Goal: Task Accomplishment & Management: Use online tool/utility

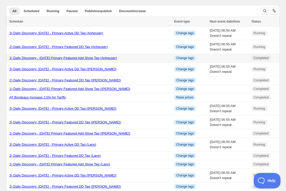
click at [73, 58] on link "1) Daily Discovery - [DATE] Primary Featured Add Show Tag (Anheuser)" at bounding box center [63, 58] width 108 height 4
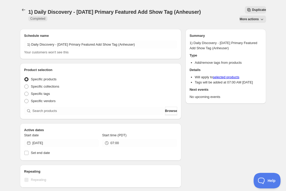
click at [252, 17] on span "More actions" at bounding box center [249, 19] width 19 height 4
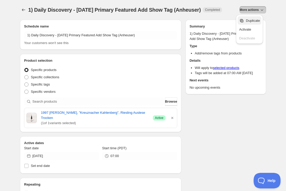
click at [250, 20] on span "Duplicate" at bounding box center [253, 21] width 14 height 4
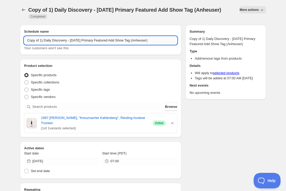
click at [40, 41] on input "Copy of 1) Daily Discovery - [DATE] Primary Featured Add Show Tag (Anheuser)" at bounding box center [100, 40] width 153 height 8
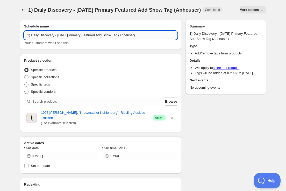
drag, startPoint x: 69, startPoint y: 39, endPoint x: 69, endPoint y: 48, distance: 9.1
click at [69, 39] on input "1) Daily Discovery - [DATE] Primary Featured Add Show Tag (Anheuser)" at bounding box center [100, 35] width 153 height 8
drag, startPoint x: 147, startPoint y: 40, endPoint x: 147, endPoint y: 44, distance: 3.4
click at [148, 39] on input "1) Daily Discovery - [DATE] Primary Featured Add Show Tag (Anheuser)" at bounding box center [100, 35] width 153 height 8
type input "1) Daily Discovery - [DATE] Primary Featured Add Show Tag (DD)"
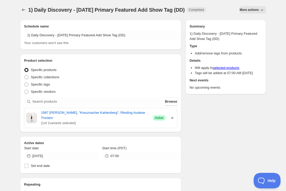
click at [172, 118] on icon "button" at bounding box center [172, 118] width 2 height 2
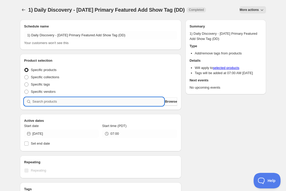
click at [75, 101] on input "search" at bounding box center [98, 101] width 132 height 8
paste input "SOMM2509-DDH23SLF-750"
type input "SOMM2509-DDH23SLF-750"
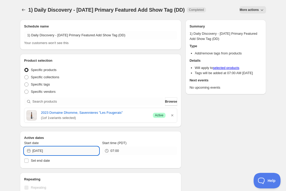
click at [76, 153] on input "[DATE]" at bounding box center [65, 151] width 67 height 8
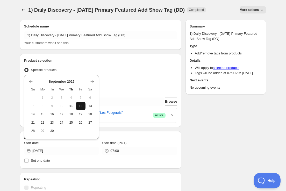
click at [82, 107] on span "12" at bounding box center [80, 106] width 5 height 4
type input "[DATE]"
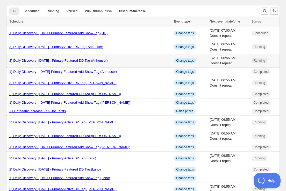
click at [86, 59] on link "2) Daily Discovery: [DATE] - Primary Featured DD Tag (Anheuser)" at bounding box center [58, 61] width 98 height 4
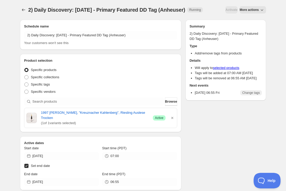
click at [265, 13] on button "More actions" at bounding box center [253, 9] width 26 height 7
click at [254, 30] on span "Duplicate" at bounding box center [253, 30] width 14 height 4
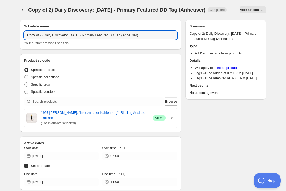
drag, startPoint x: 41, startPoint y: 41, endPoint x: 45, endPoint y: 46, distance: 6.8
click at [41, 39] on input "Copy of 2) Daily Discovery: [DATE] - Primary Featured DD Tag (Anheuser)" at bounding box center [100, 35] width 153 height 8
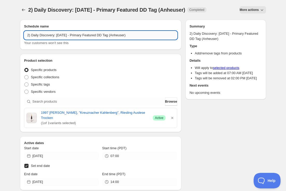
click at [68, 36] on input "2) Daily Discovery: [DATE] - Primary Featured DD Tag (Anheuser)" at bounding box center [100, 35] width 153 height 8
drag, startPoint x: 138, startPoint y: 36, endPoint x: 139, endPoint y: 42, distance: 6.4
click at [138, 37] on input "2) Daily Discovery: [DATE] - Primary Featured DD Tag (Anheuser)" at bounding box center [100, 35] width 153 height 8
type input "2) Daily Discovery: [DATE] - Primary Featured DD Tag (DD)"
click at [172, 119] on icon "button" at bounding box center [172, 117] width 5 height 5
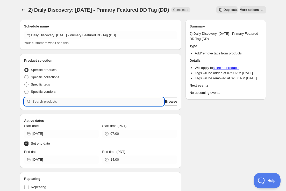
click at [115, 103] on input "search" at bounding box center [98, 101] width 132 height 8
paste input "SOMM2509-DDH23SLF-750"
type input "SOMM2509-DDH23SLF-750"
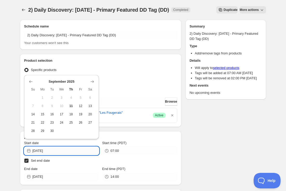
click at [81, 150] on input "[DATE]" at bounding box center [65, 151] width 67 height 8
click at [78, 105] on span "12" at bounding box center [80, 106] width 5 height 4
type input "[DATE]"
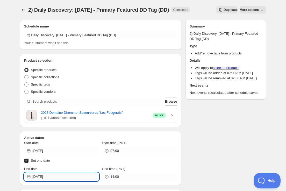
click at [73, 175] on input "[DATE]" at bounding box center [65, 177] width 67 height 8
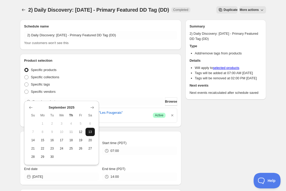
click at [89, 130] on span "13" at bounding box center [90, 132] width 5 height 4
type input "[DATE]"
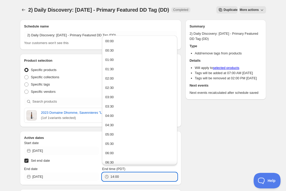
drag, startPoint x: 65, startPoint y: 172, endPoint x: 52, endPoint y: 171, distance: 13.2
click at [52, 171] on div "End date [DATE] End time (PDT) 14:00" at bounding box center [100, 173] width 153 height 15
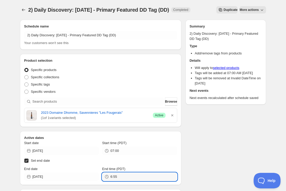
type input "06:55"
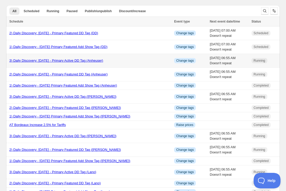
click at [45, 60] on link "3) Daily Discovery: [DATE] - Primary Active DD Tag (Anheuser)" at bounding box center [56, 61] width 94 height 4
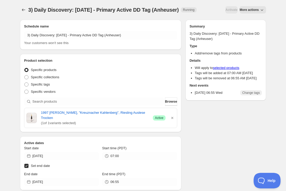
click at [250, 11] on span "More actions" at bounding box center [249, 10] width 19 height 4
click at [249, 21] on span "Duplicate" at bounding box center [253, 21] width 14 height 4
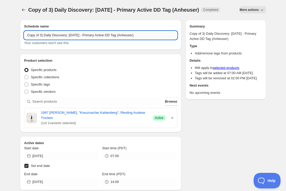
click at [41, 35] on input "Copy of 3) Daily Discovery: [DATE] - Primary Active DD Tag (Anheuser)" at bounding box center [100, 35] width 153 height 8
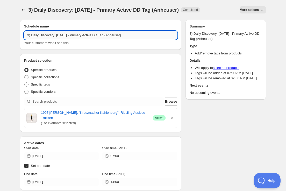
drag, startPoint x: 69, startPoint y: 35, endPoint x: 64, endPoint y: 45, distance: 11.1
click at [69, 35] on input "3) Daily Discovery: [DATE] - Primary Active DD Tag (Anheuser)" at bounding box center [100, 35] width 153 height 8
drag, startPoint x: 134, startPoint y: 35, endPoint x: 131, endPoint y: 45, distance: 10.0
click at [134, 35] on input "3) Daily Discovery: [DATE] - Primary Active DD Tag (Anheuser)" at bounding box center [100, 35] width 153 height 8
type input "3) Daily Discovery: [DATE] - Primary Active DD Tag (DD)"
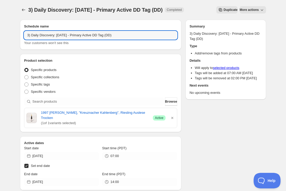
drag, startPoint x: 172, startPoint y: 117, endPoint x: 163, endPoint y: 116, distance: 9.2
click at [172, 117] on icon "button" at bounding box center [172, 117] width 5 height 5
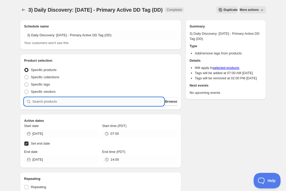
click at [106, 100] on input "search" at bounding box center [98, 101] width 132 height 8
paste input "SOMM2509-DDH23SLF-750"
type input "SOMM2509-DDH23SLF-750"
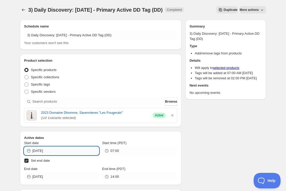
click at [90, 149] on input "[DATE]" at bounding box center [65, 151] width 67 height 8
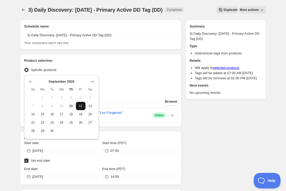
click at [81, 104] on span "12" at bounding box center [80, 106] width 5 height 4
type input "[DATE]"
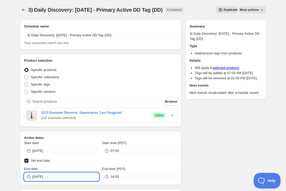
click at [77, 173] on input "[DATE]" at bounding box center [65, 177] width 67 height 8
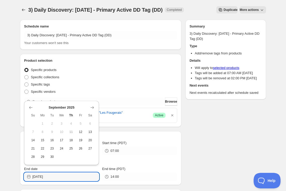
click at [73, 145] on button "25" at bounding box center [71, 148] width 10 height 8
type input "[DATE]"
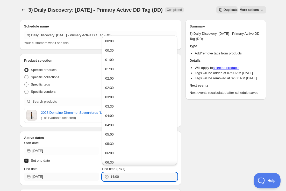
drag, startPoint x: 121, startPoint y: 176, endPoint x: 33, endPoint y: 172, distance: 87.4
click at [33, 172] on div "End date [DATE] End time (PDT) 14:00" at bounding box center [100, 173] width 153 height 15
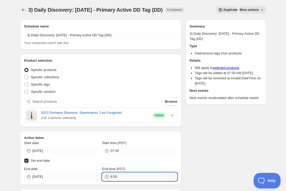
type input "06:55"
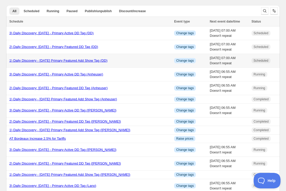
click at [49, 60] on link "1) Daily Discovery - [DATE] Primary Featured Add Show Tag (DD)" at bounding box center [58, 61] width 98 height 4
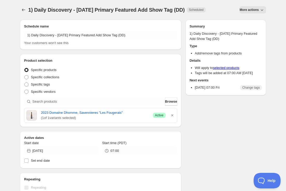
click at [250, 10] on span "More actions" at bounding box center [249, 10] width 19 height 4
click at [247, 20] on span "Duplicate" at bounding box center [253, 21] width 14 height 4
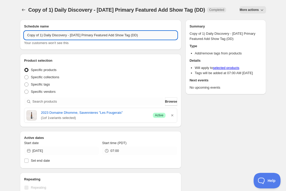
drag, startPoint x: 105, startPoint y: 40, endPoint x: 104, endPoint y: 44, distance: 4.0
click at [105, 39] on input "Copy of 1) Daily Discovery - [DATE] Primary Featured Add Show Tag (DD)" at bounding box center [100, 35] width 153 height 8
drag, startPoint x: 40, startPoint y: 41, endPoint x: 40, endPoint y: 44, distance: 3.4
click at [40, 39] on input "Copy of 1) Daily Discovery - [DATE] Secondary Featured Add Show Tag (DD)" at bounding box center [100, 35] width 153 height 8
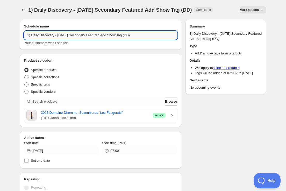
drag, startPoint x: 142, startPoint y: 35, endPoint x: 140, endPoint y: 38, distance: 3.3
click at [142, 36] on input "1) Daily Discovery - [DATE] Secondary Featured Add Show Tag (DD)" at bounding box center [100, 35] width 153 height 8
type input "1) Daily Discovery - [DATE] Secondary Featured Add Show Tag (Clouet)"
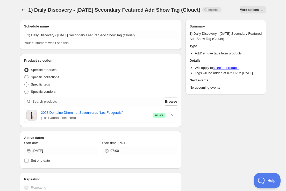
drag, startPoint x: 173, startPoint y: 119, endPoint x: 163, endPoint y: 116, distance: 10.7
click at [173, 118] on icon "button" at bounding box center [172, 115] width 5 height 5
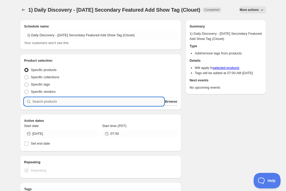
click at [67, 106] on input "search" at bounding box center [98, 101] width 132 height 8
paste input "SOMM2509-CACMVBRO-750"
type input "SOMM2509-CACMVBRO-750"
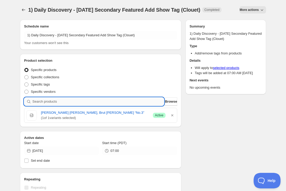
click at [85, 106] on input "search" at bounding box center [98, 101] width 132 height 8
paste input "SOMM2509-CACMVBDN-750"
type input "SOMM2509-CACMVBDN-750"
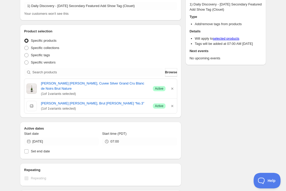
scroll to position [33, 0]
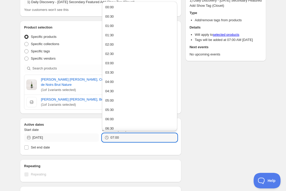
drag, startPoint x: 111, startPoint y: 144, endPoint x: 49, endPoint y: 140, distance: 61.8
click at [49, 140] on div "Start date [DATE] Start time (PDT) 07:00" at bounding box center [100, 134] width 153 height 15
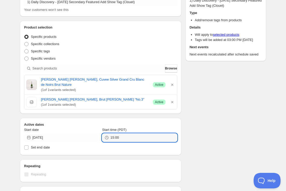
type input "15:00"
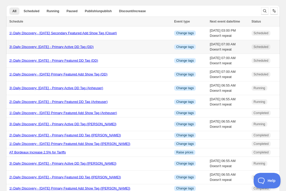
click at [56, 47] on link "3) Daily Discovery: [DATE] - Primary Active DD Tag (DD)" at bounding box center [51, 47] width 84 height 4
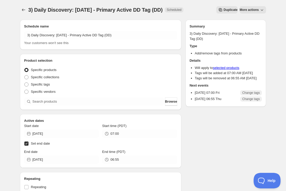
click at [253, 10] on span "More actions" at bounding box center [249, 10] width 19 height 4
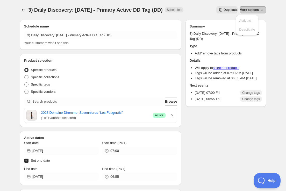
click at [224, 9] on span "Duplicate" at bounding box center [231, 10] width 14 height 4
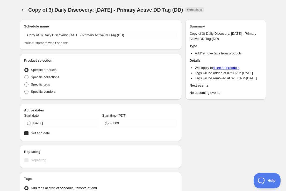
radio input "true"
checkbox input "true"
radio input "true"
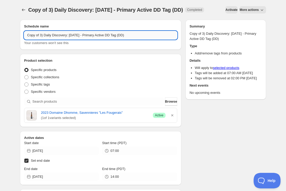
drag, startPoint x: 40, startPoint y: 43, endPoint x: 41, endPoint y: 46, distance: 3.1
click at [40, 39] on input "Copy of 3) Daily Discovery: [DATE] - Primary Active DD Tag (DD)" at bounding box center [100, 35] width 153 height 8
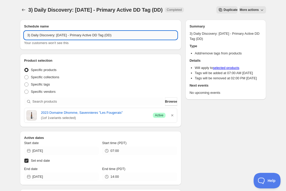
drag, startPoint x: 93, startPoint y: 35, endPoint x: 92, endPoint y: 47, distance: 11.4
click at [93, 36] on input "3) Daily Discovery: [DATE] - Primary Active DD Tag (DD)" at bounding box center [100, 35] width 153 height 8
drag, startPoint x: 128, startPoint y: 36, endPoint x: 126, endPoint y: 49, distance: 13.4
click at [129, 36] on input "3) Daily Discovery: [DATE] - Secondary Active DD Tag (DD)" at bounding box center [100, 35] width 153 height 8
type input "3) Daily Discovery: [DATE] - Secondary Active DD Tag (Clouet)"
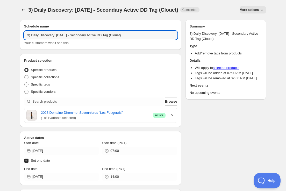
click at [172, 114] on icon "button" at bounding box center [172, 115] width 5 height 5
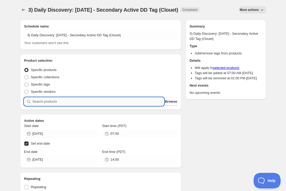
click at [65, 101] on input "search" at bounding box center [98, 101] width 132 height 8
paste input "SOMM2509-CACMVBDN-750"
type input "SOMM2509-CACMVBDN-750"
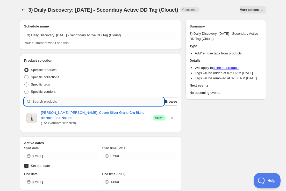
click at [71, 101] on input "search" at bounding box center [98, 101] width 132 height 8
paste input "SOMM2509-CACMVBRO-750"
type input "SOMM2509-CACMVBRO-750"
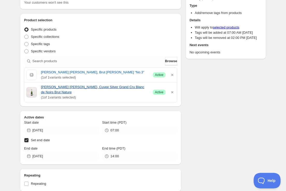
scroll to position [41, 0]
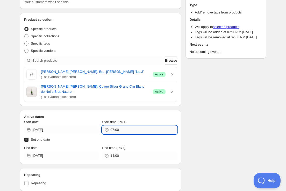
click at [133, 131] on input "07:00" at bounding box center [143, 130] width 67 height 8
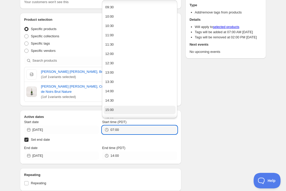
scroll to position [176, 0]
click at [120, 108] on button "15:00" at bounding box center [140, 109] width 72 height 8
type input "15:00"
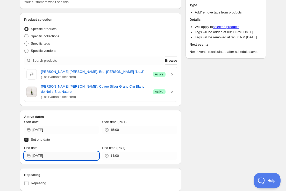
click at [79, 154] on input "[DATE]" at bounding box center [65, 156] width 67 height 8
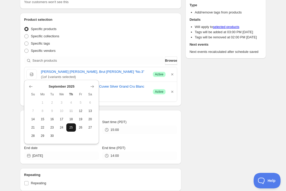
click at [74, 126] on span "25" at bounding box center [70, 127] width 5 height 4
type input "[DATE]"
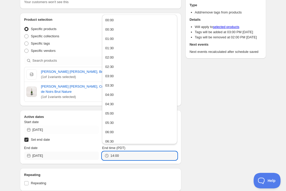
drag, startPoint x: 123, startPoint y: 156, endPoint x: 61, endPoint y: 153, distance: 61.7
click at [61, 153] on div "End date [DATE] End time (PDT) 14:00" at bounding box center [100, 152] width 153 height 15
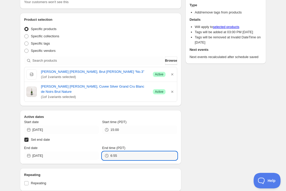
type input "06:55"
click at [234, 139] on div "Schedule name 3) Daily Discovery: [DATE] - Secondary Active DD Tag (Clouet) You…" at bounding box center [141, 142] width 250 height 334
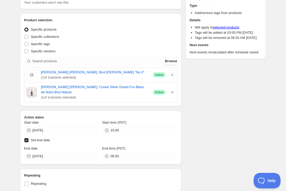
scroll to position [0, 0]
